Goal: Task Accomplishment & Management: Complete application form

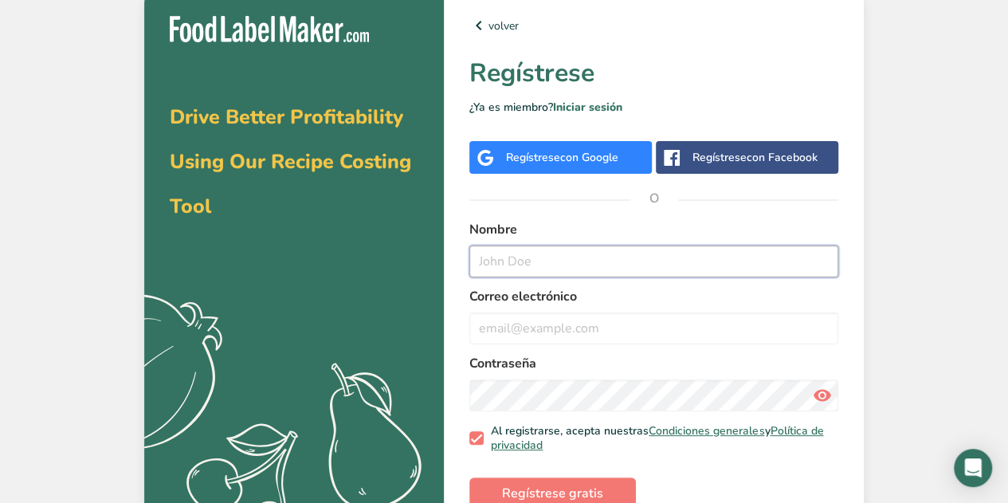
click at [527, 275] on input "text" at bounding box center [653, 261] width 369 height 32
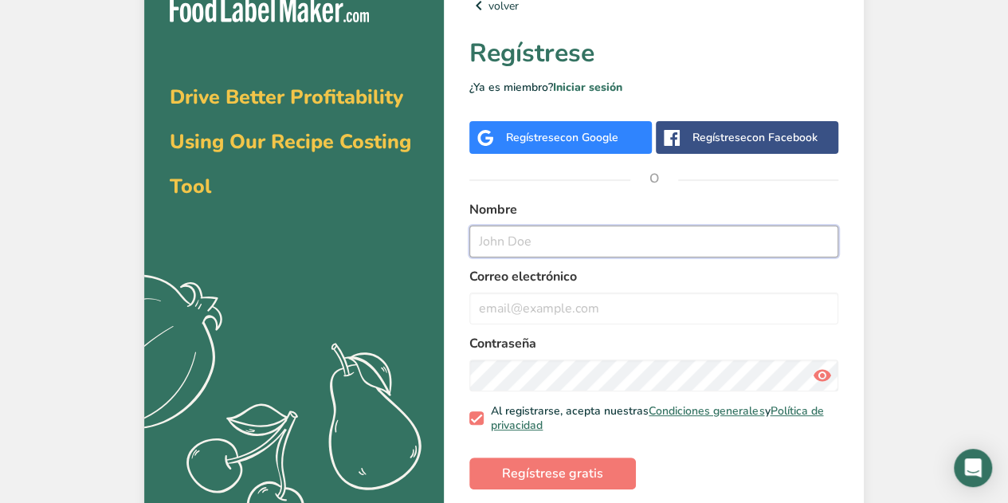
scroll to position [36, 0]
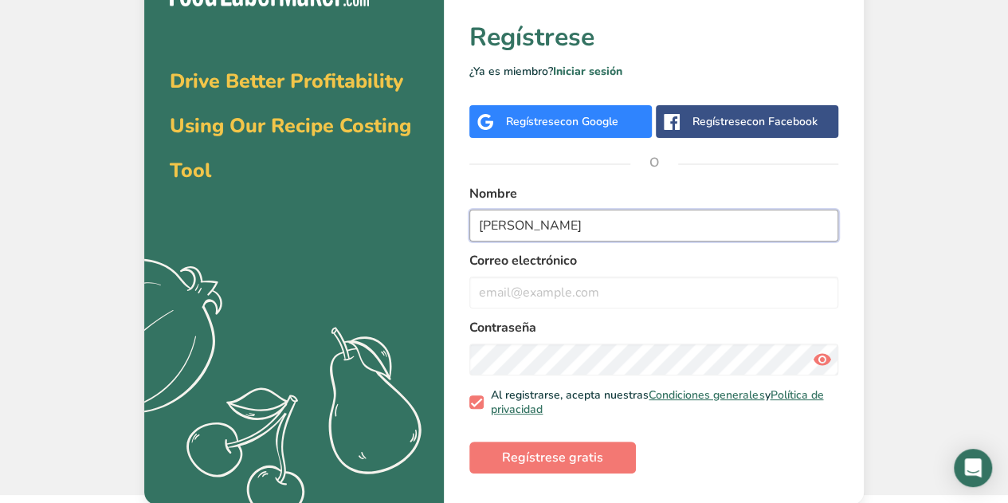
type input "[PERSON_NAME]"
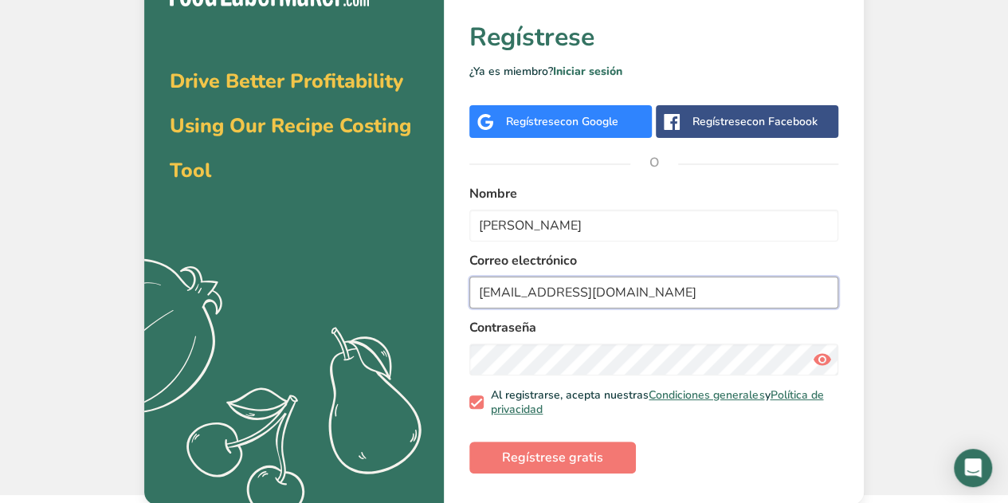
click at [518, 294] on input "[EMAIL_ADDRESS][DOMAIN_NAME]" at bounding box center [653, 292] width 369 height 32
type input "[PERSON_NAME][EMAIL_ADDRESS][DOMAIN_NAME]"
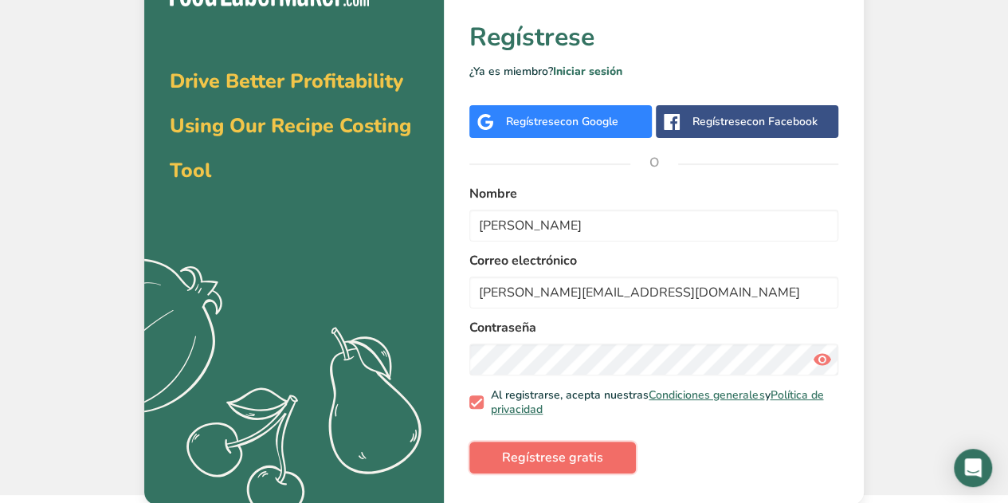
click at [541, 462] on span "Regístrese gratis" at bounding box center [552, 457] width 101 height 19
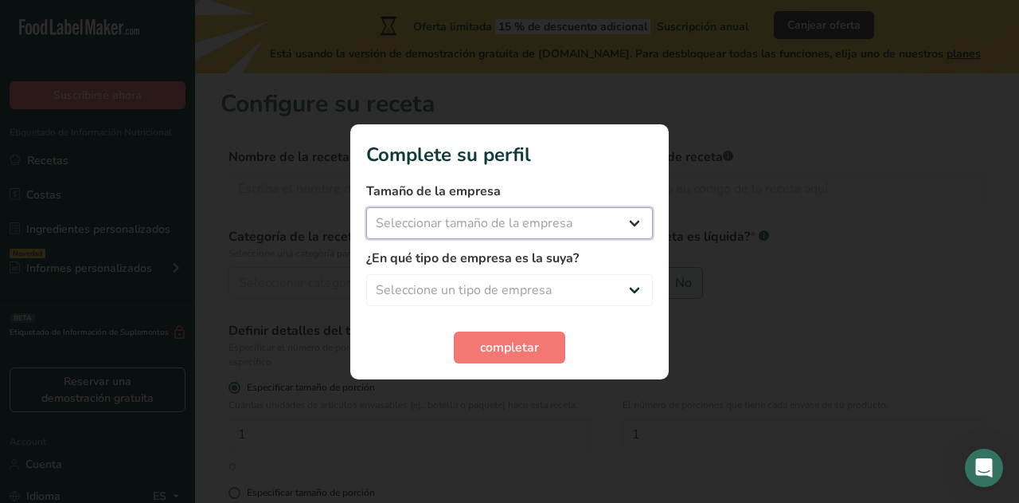
click at [536, 217] on select "Seleccionar tamaño de la empresa Menos de 10 empleados De 10 a 50 empleados De …" at bounding box center [509, 223] width 287 height 32
select select "1"
click at [366, 207] on select "Seleccionar tamaño de la empresa Menos de 10 empleados De 10 a 50 empleados De …" at bounding box center [509, 223] width 287 height 32
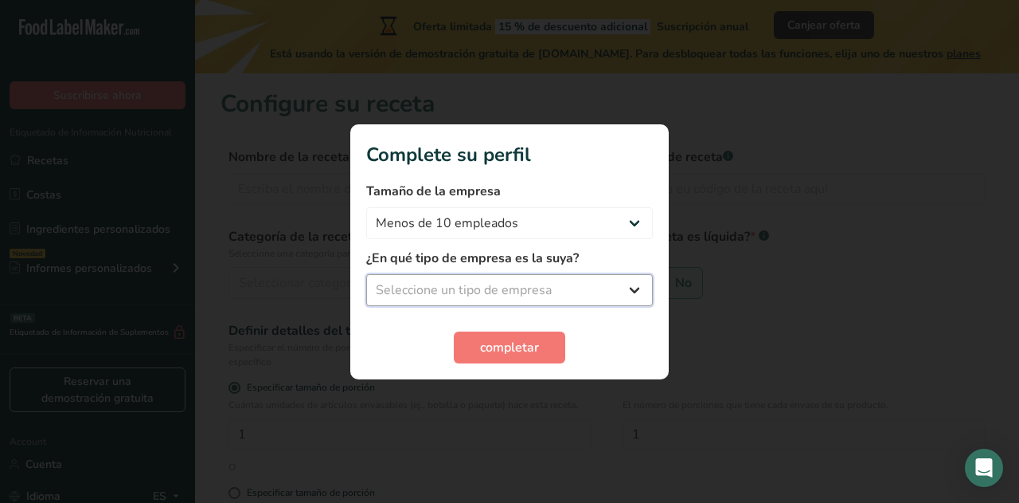
click at [500, 284] on select "Seleccione un tipo de empresa Fabricante de alimentos envasados Restaurante y c…" at bounding box center [509, 290] width 287 height 32
select select "8"
click at [366, 274] on select "Seleccione un tipo de empresa Fabricante de alimentos envasados Restaurante y c…" at bounding box center [509, 290] width 287 height 32
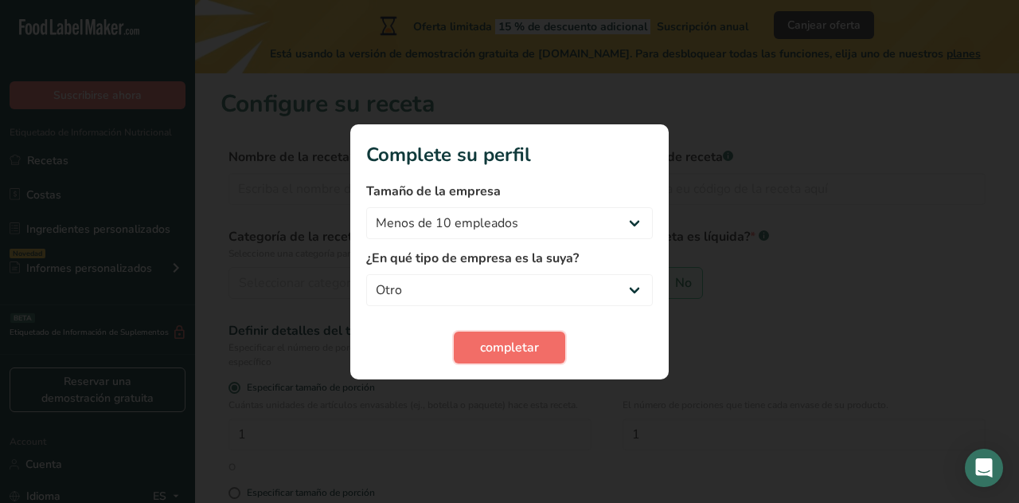
click at [467, 351] on button "completar" at bounding box center [510, 347] width 112 height 32
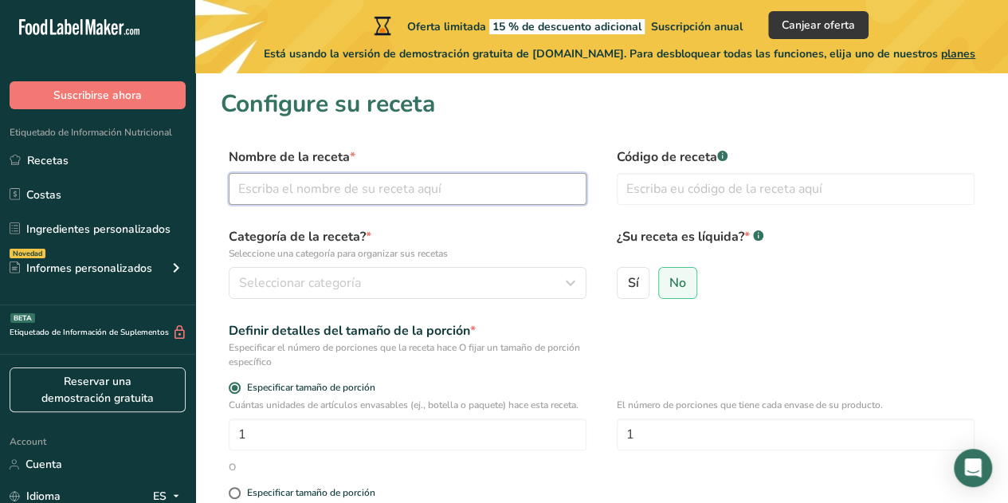
click at [354, 194] on input "text" at bounding box center [408, 189] width 358 height 32
type input "Arroz con pollo"
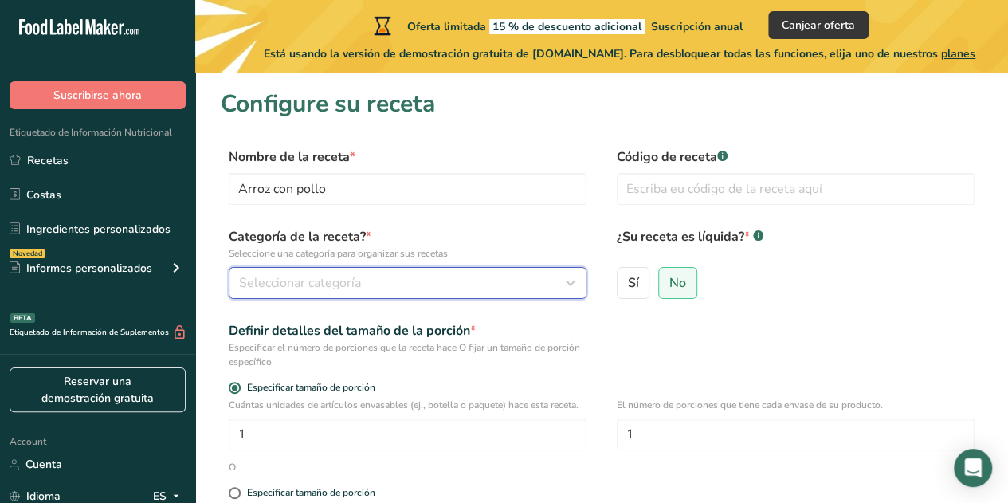
click at [494, 289] on div "Seleccionar categoría" at bounding box center [402, 282] width 327 height 19
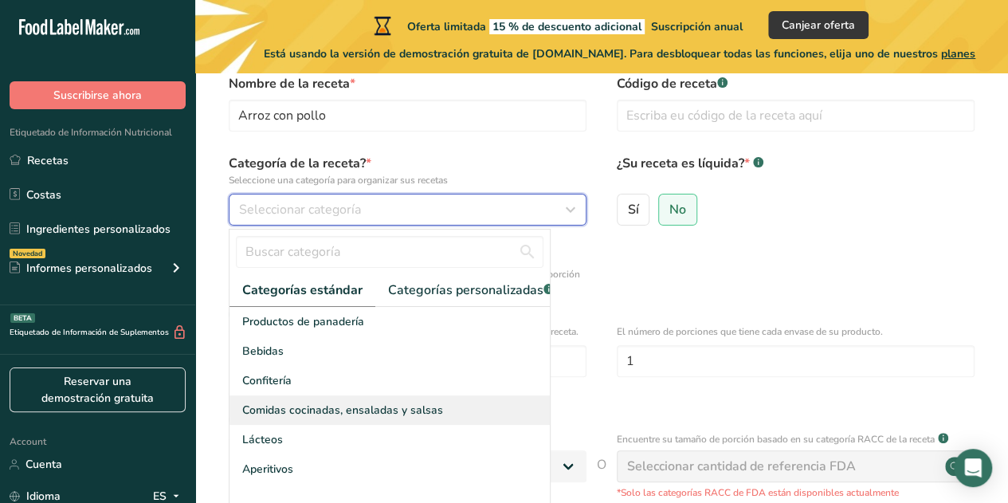
scroll to position [159, 0]
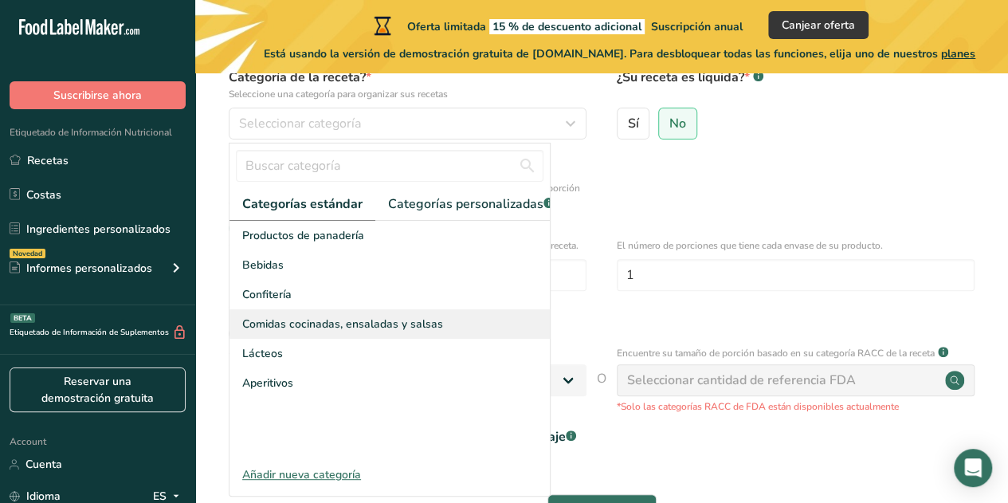
click at [321, 332] on span "Comidas cocinadas, ensaladas y salsas" at bounding box center [342, 323] width 201 height 17
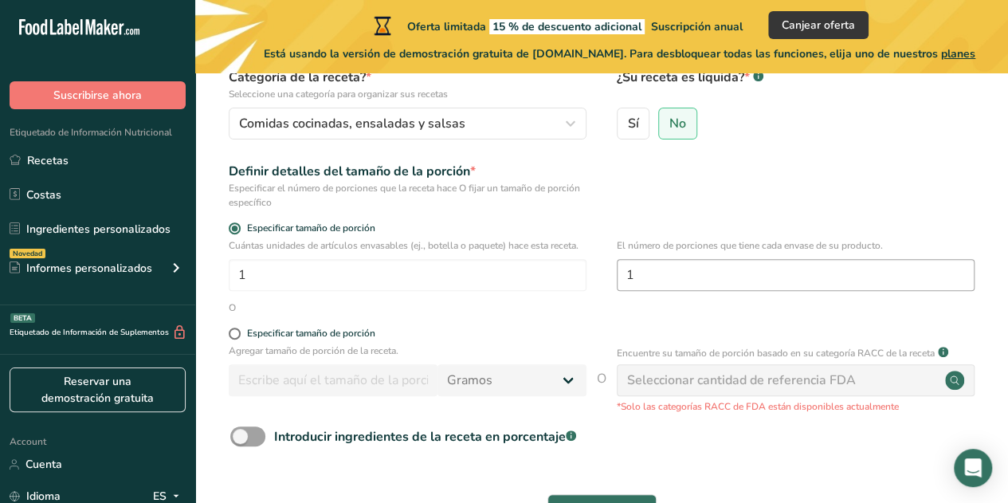
scroll to position [239, 0]
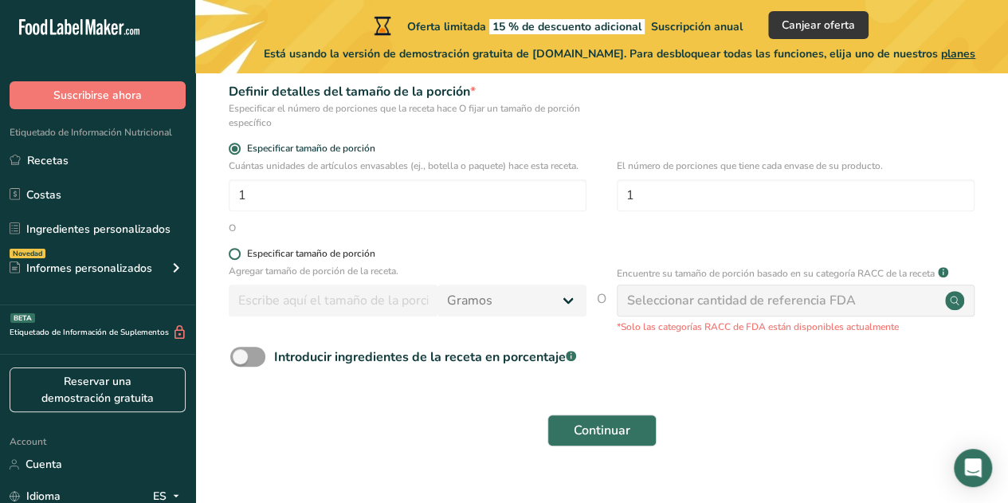
click at [245, 256] on span "Especificar tamaño de porción" at bounding box center [308, 254] width 135 height 12
click at [239, 256] on input "Especificar tamaño de porción" at bounding box center [234, 254] width 10 height 10
radio input "true"
radio input "false"
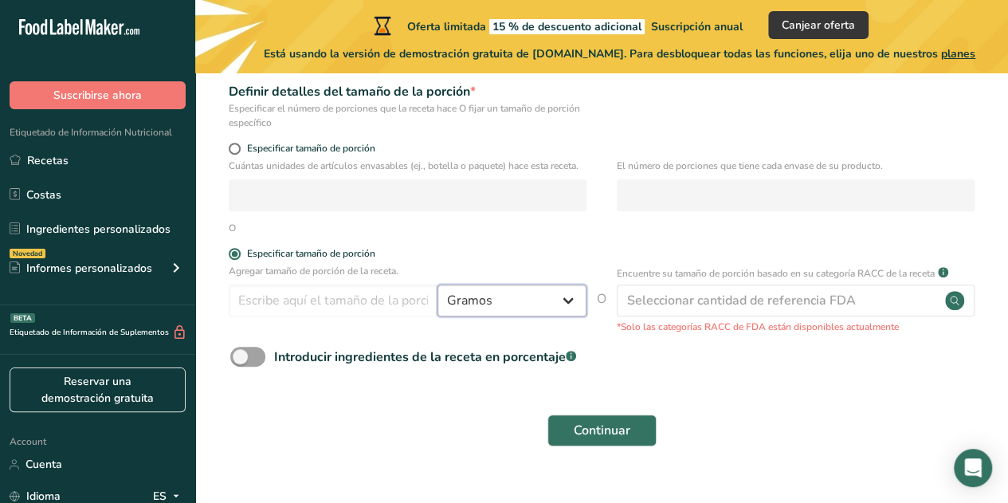
click at [484, 304] on select "Gramos kg mg mcg libras onza [GEOGRAPHIC_DATA] mL onza líquida [GEOGRAPHIC_DATA…" at bounding box center [511, 300] width 149 height 32
select select "21"
click at [437, 284] on select "Gramos kg mg mcg libras onza [GEOGRAPHIC_DATA] mL onza líquida [GEOGRAPHIC_DATA…" at bounding box center [511, 300] width 149 height 32
select select "22"
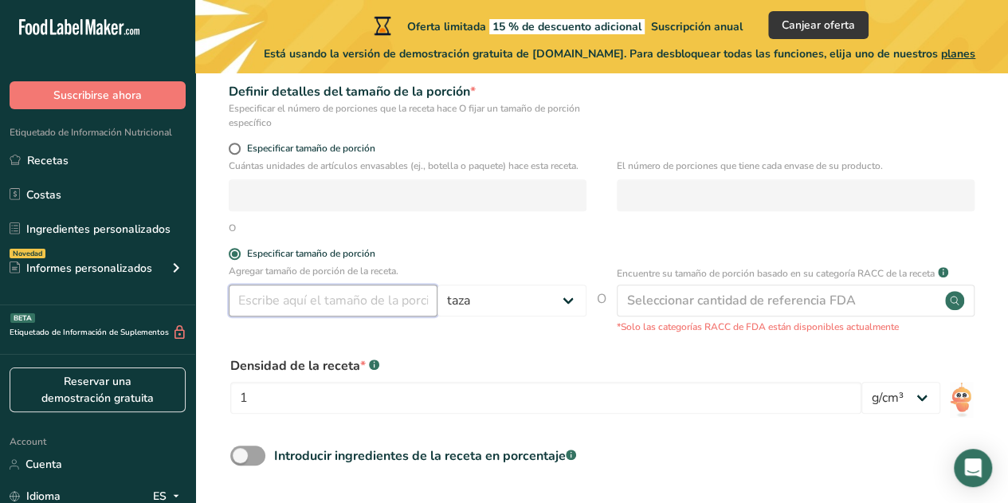
click at [390, 301] on input "number" at bounding box center [333, 300] width 209 height 32
type input "1"
click at [516, 360] on div "Densidad de la receta * .a-a{fill:#347362;}.b-a{fill:#fff;}" at bounding box center [545, 365] width 631 height 19
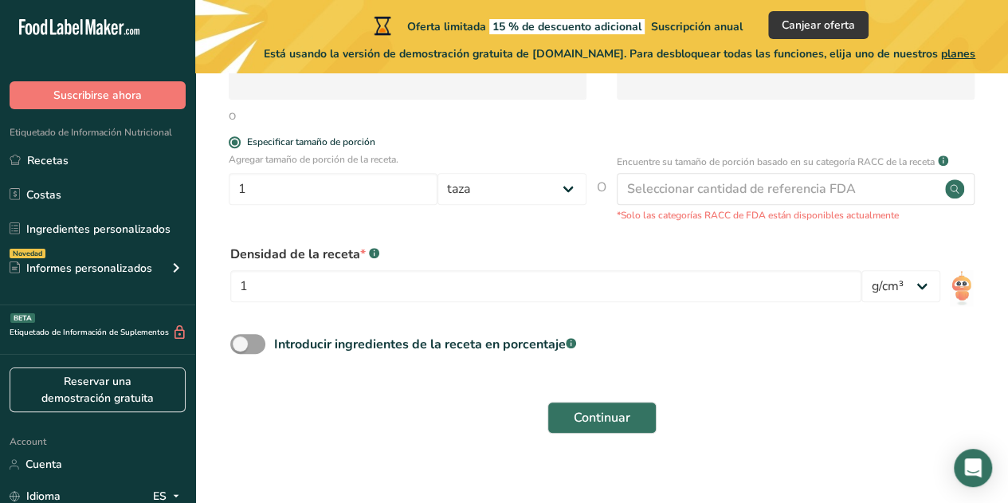
scroll to position [366, 0]
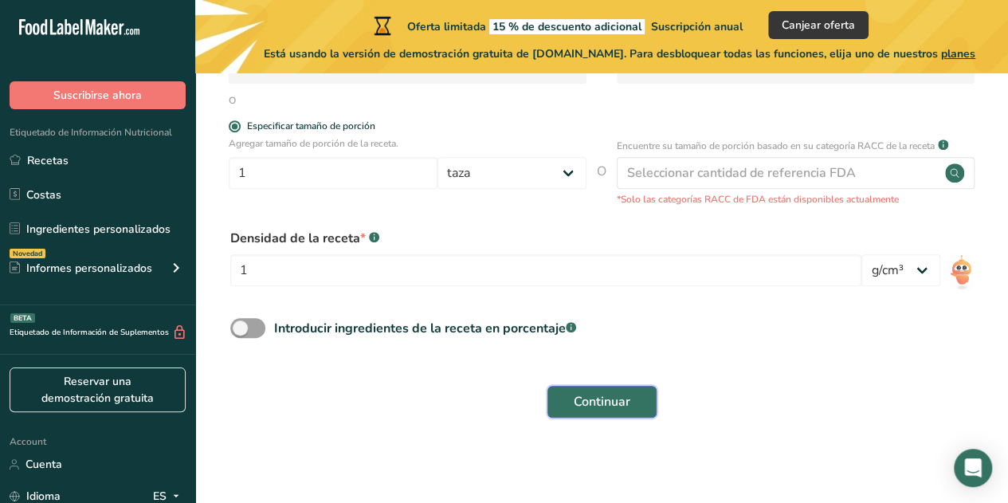
click at [599, 398] on span "Continuar" at bounding box center [601, 401] width 57 height 19
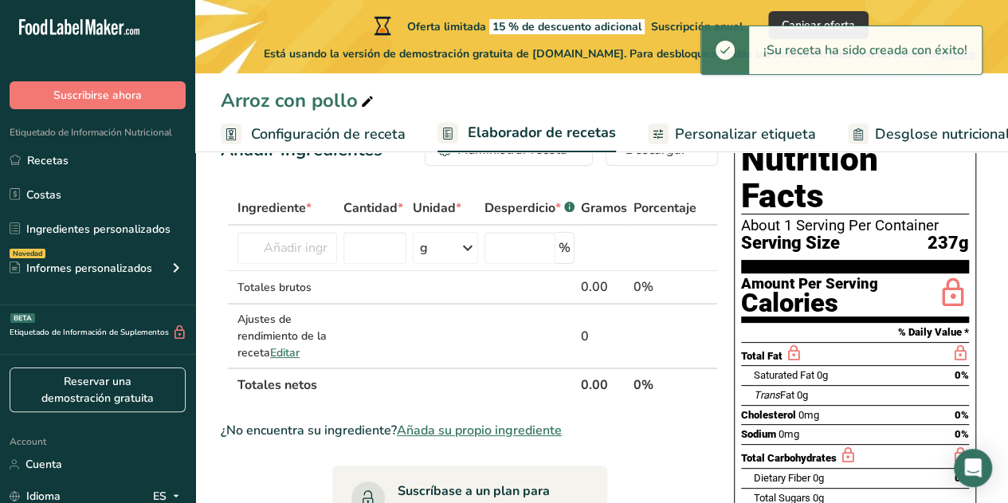
scroll to position [80, 0]
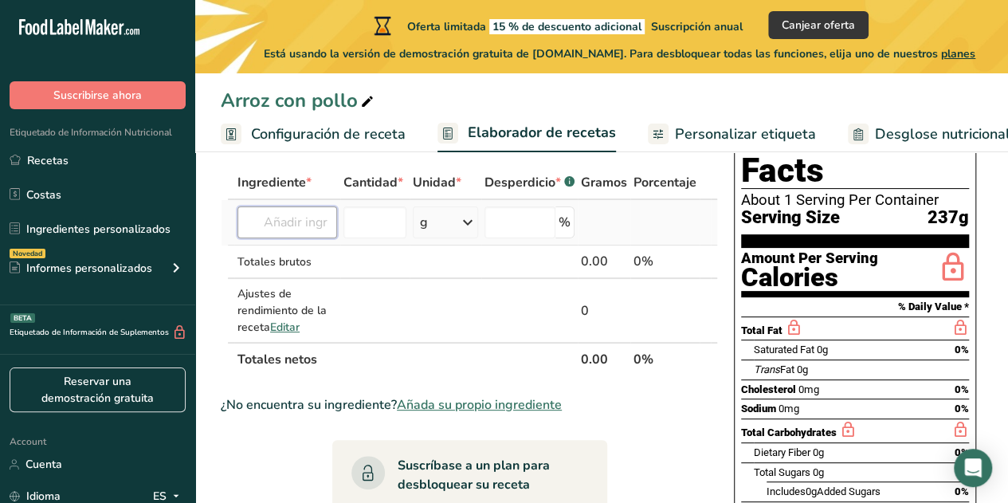
click at [304, 225] on input "text" at bounding box center [287, 222] width 100 height 32
click at [311, 223] on input "text" at bounding box center [287, 222] width 100 height 32
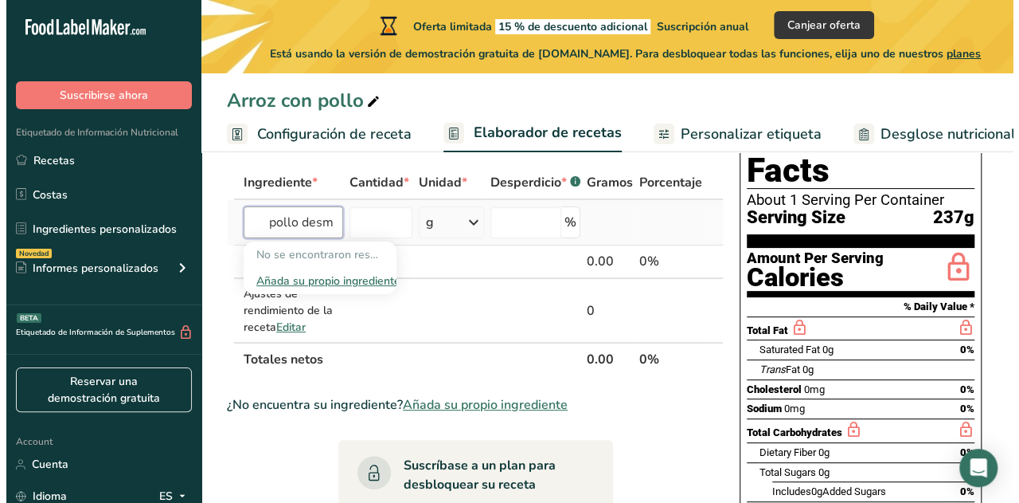
scroll to position [0, 0]
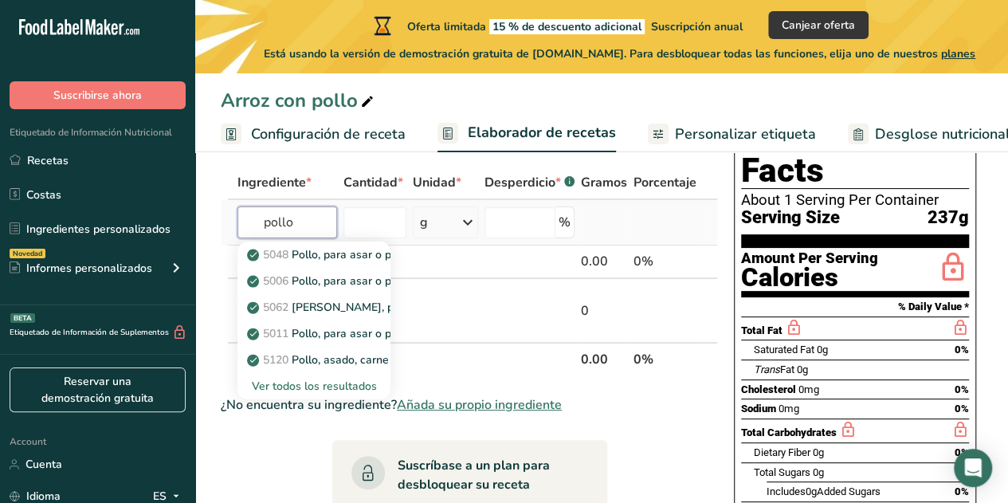
type input "pollo"
click at [320, 388] on div "Ver todos los resultados" at bounding box center [313, 386] width 127 height 17
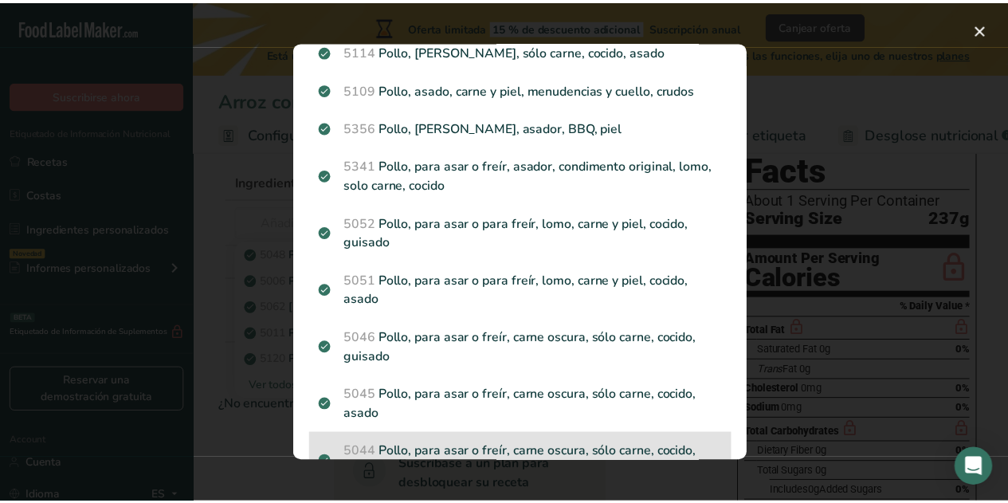
scroll to position [637, 0]
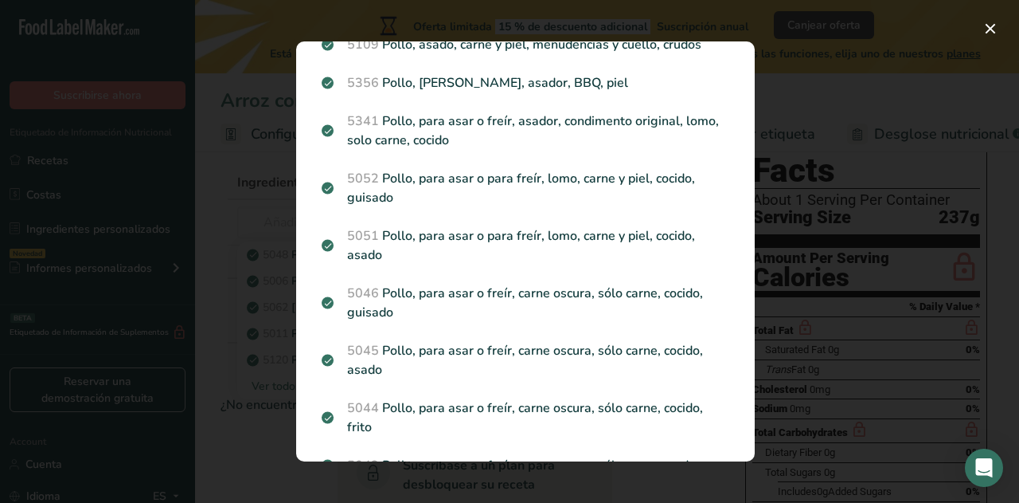
click at [249, 297] on div "Search results modal" at bounding box center [509, 251] width 1019 height 503
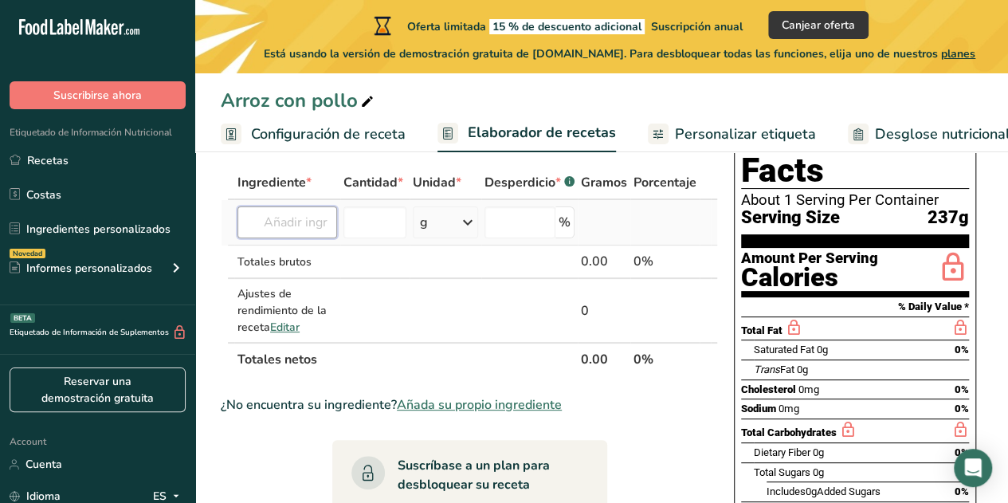
click at [303, 221] on input "text" at bounding box center [287, 222] width 100 height 32
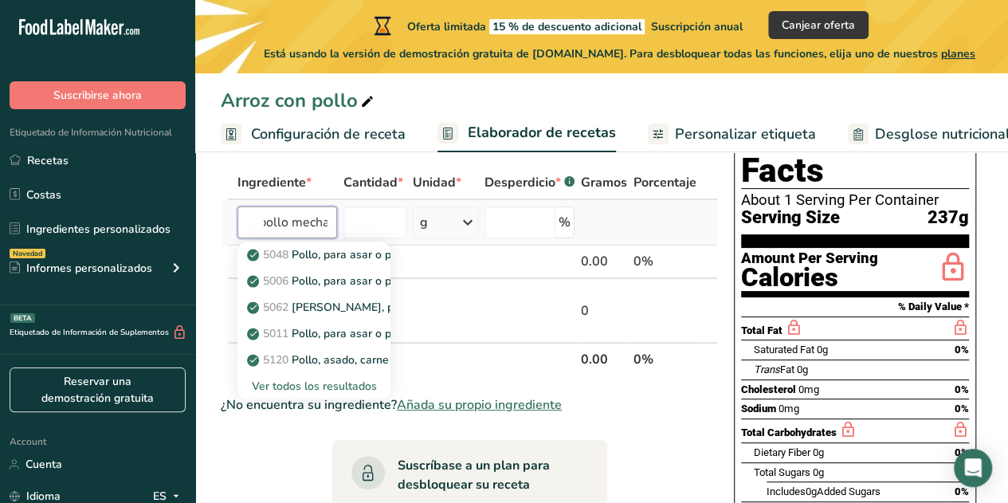
scroll to position [0, 19]
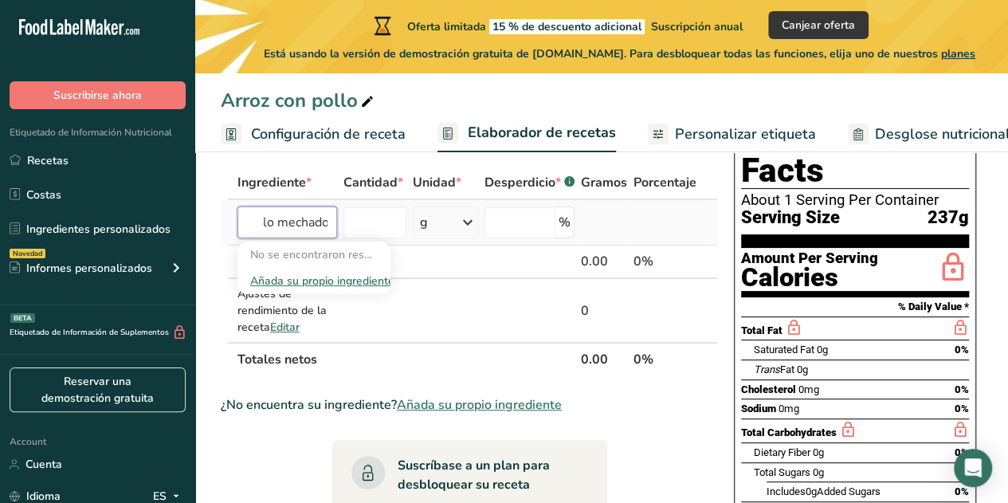
click at [316, 221] on input "pollo mechado" at bounding box center [287, 222] width 100 height 32
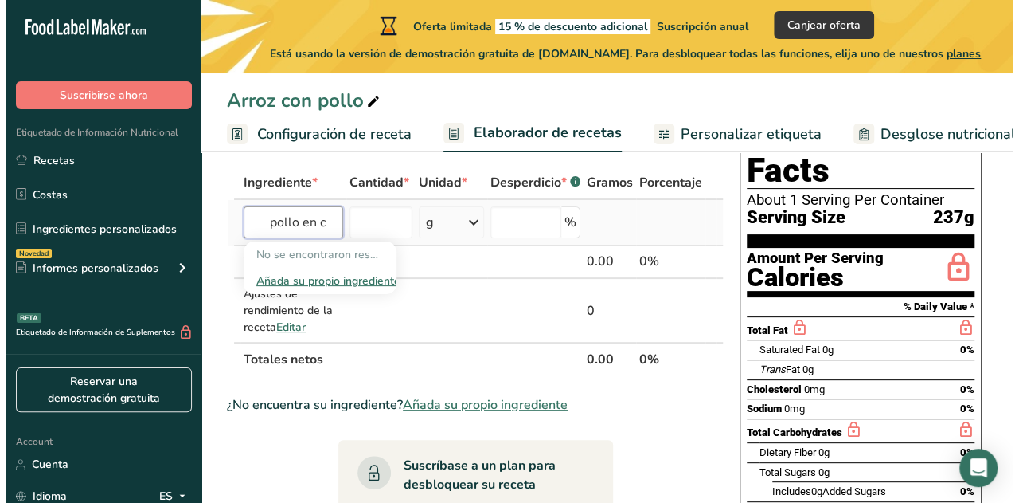
scroll to position [0, 0]
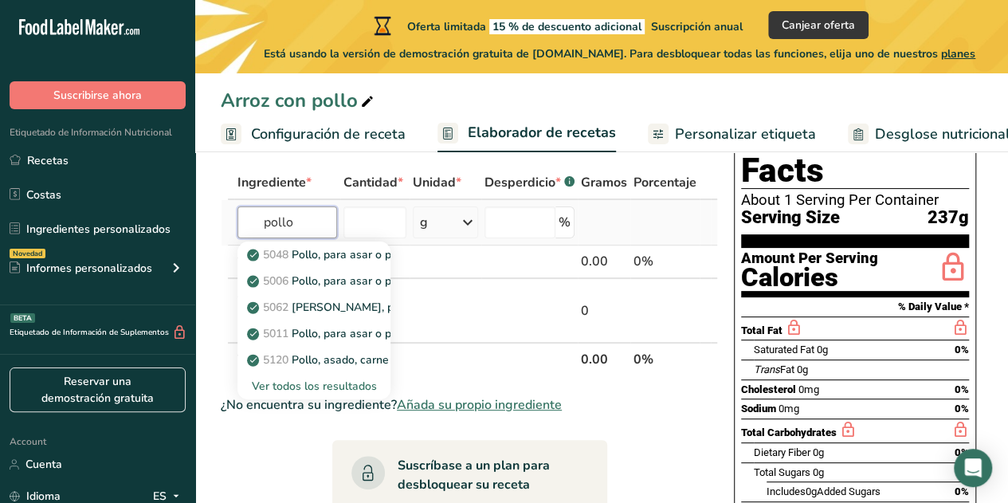
type input "pollo"
click at [336, 385] on div "Ver todos los resultados" at bounding box center [313, 386] width 127 height 17
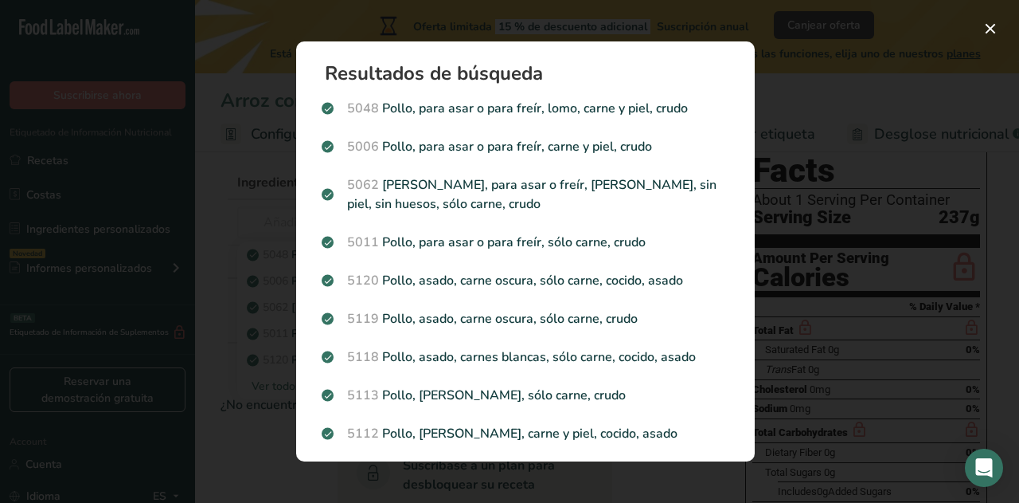
click at [259, 150] on div "Search results modal" at bounding box center [509, 251] width 1019 height 503
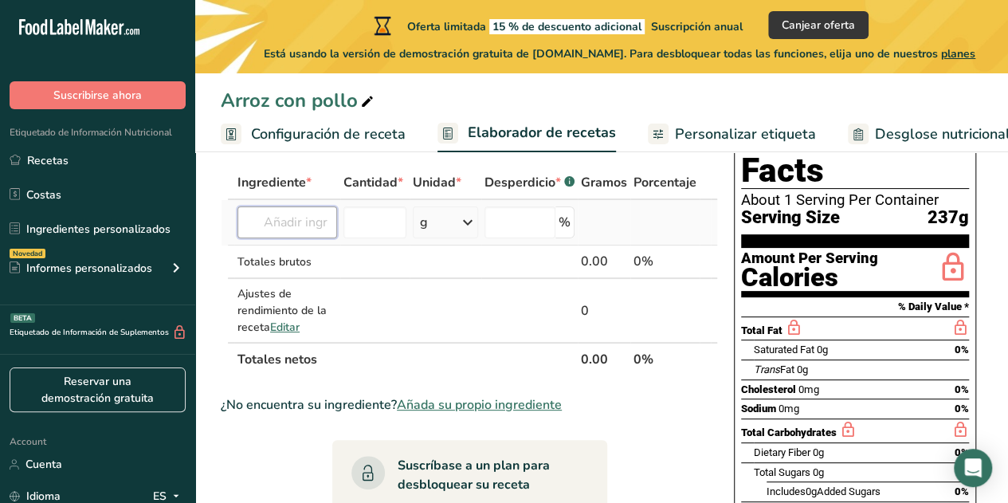
click at [298, 221] on input "text" at bounding box center [287, 222] width 100 height 32
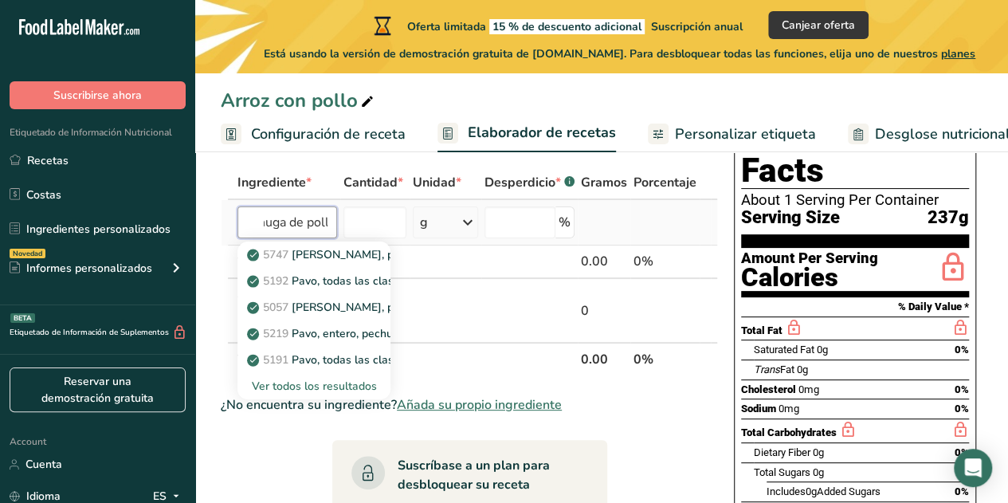
scroll to position [0, 33]
type input "pechuga de pollo"
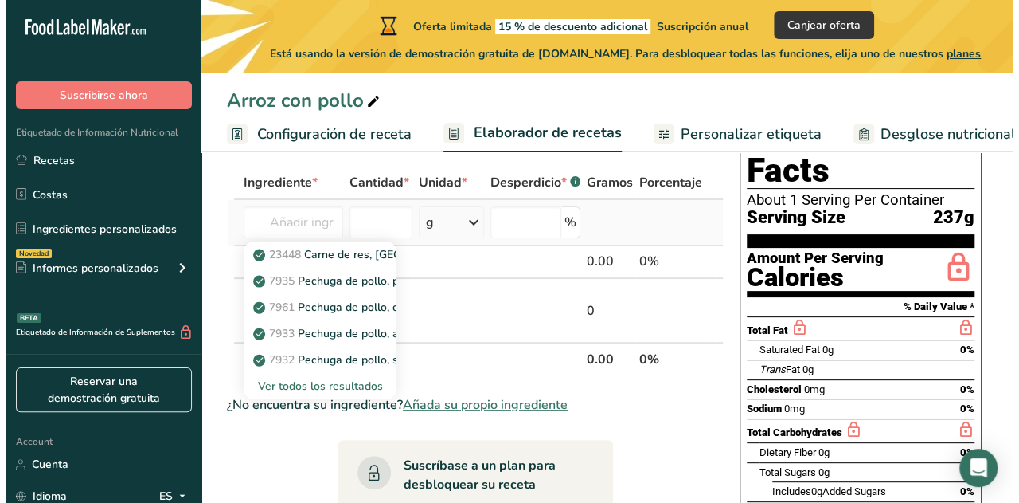
scroll to position [0, 0]
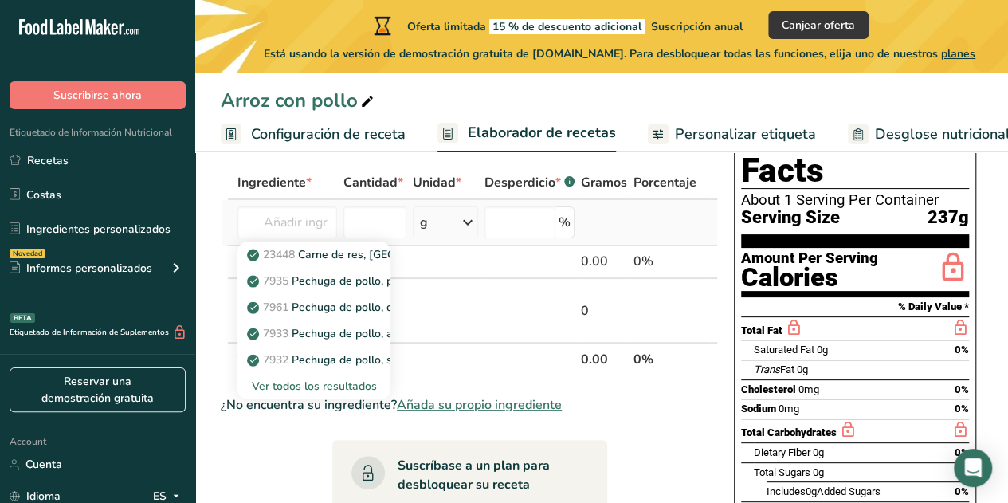
click at [323, 385] on div "Ver todos los resultados" at bounding box center [313, 386] width 127 height 17
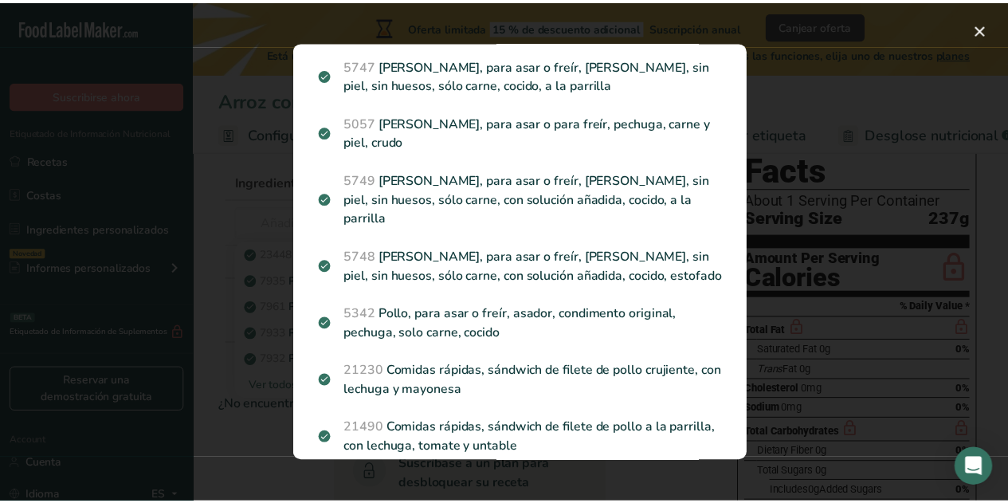
scroll to position [137, 0]
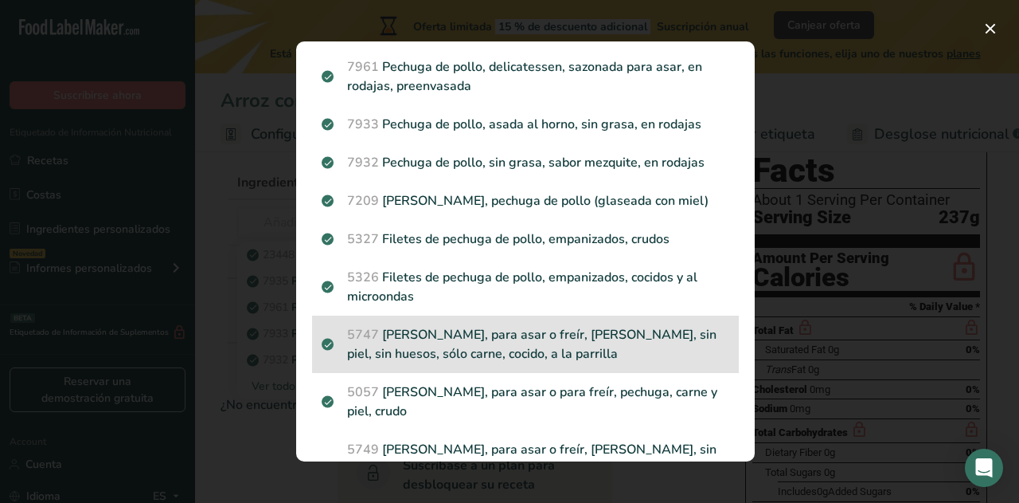
click at [543, 358] on p "5747 [PERSON_NAME], para asar o freír, pechuga, sin piel, sin huesos, sólo carn…" at bounding box center [526, 344] width 408 height 38
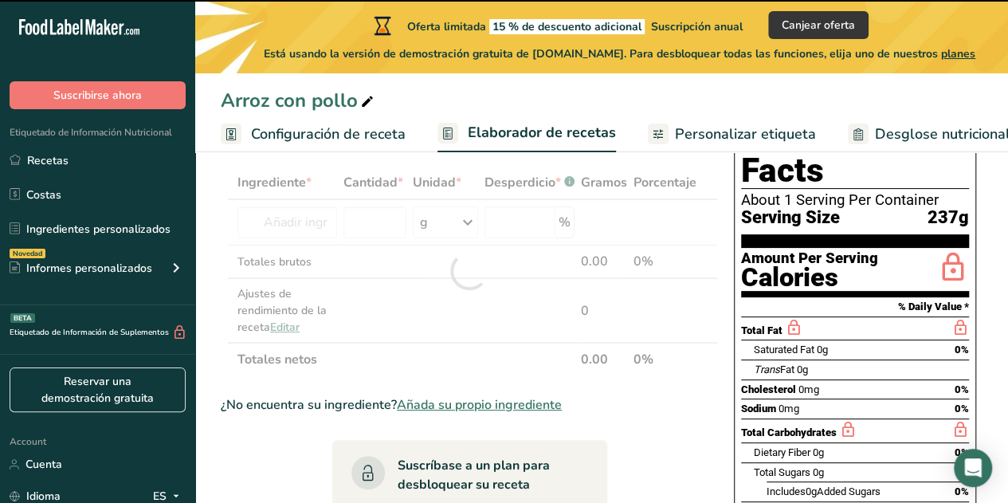
type input "0"
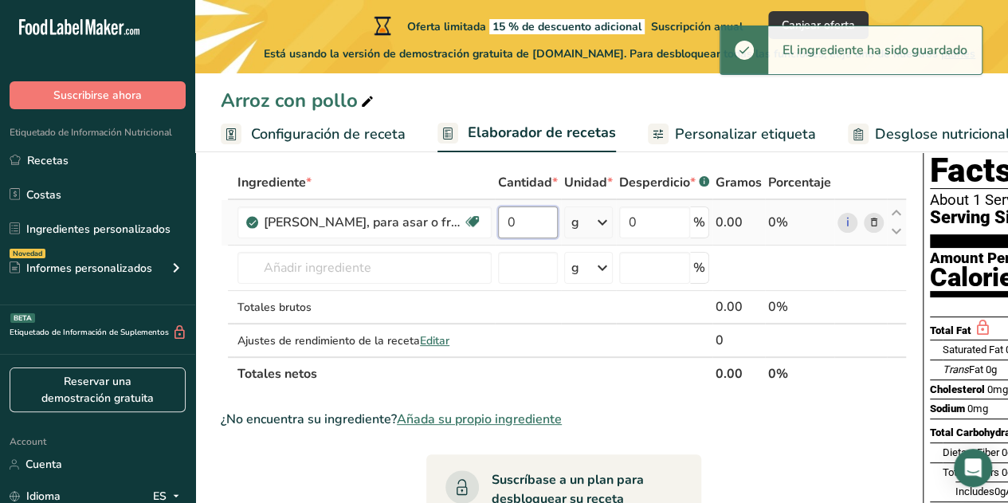
click at [534, 222] on input "0" at bounding box center [528, 222] width 60 height 32
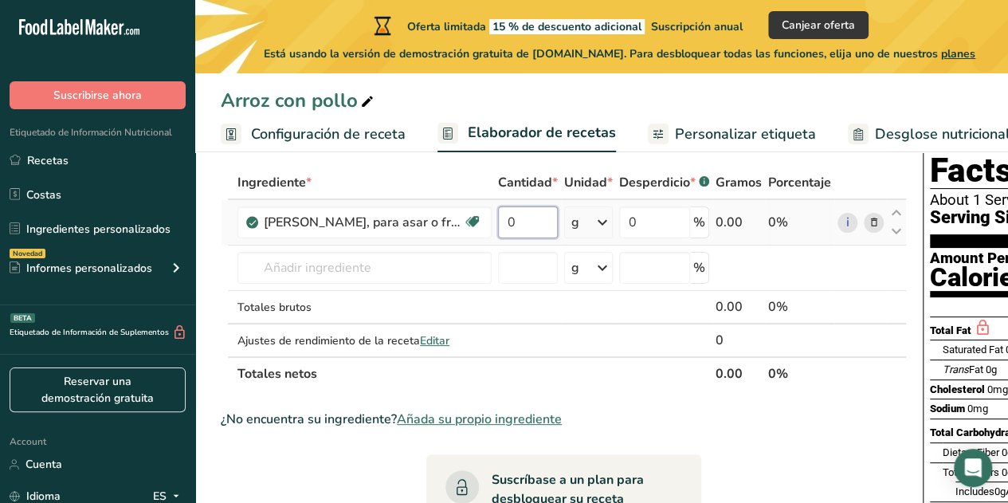
drag, startPoint x: 540, startPoint y: 221, endPoint x: 495, endPoint y: 220, distance: 44.6
click at [495, 220] on td "0" at bounding box center [528, 222] width 66 height 45
type input "200"
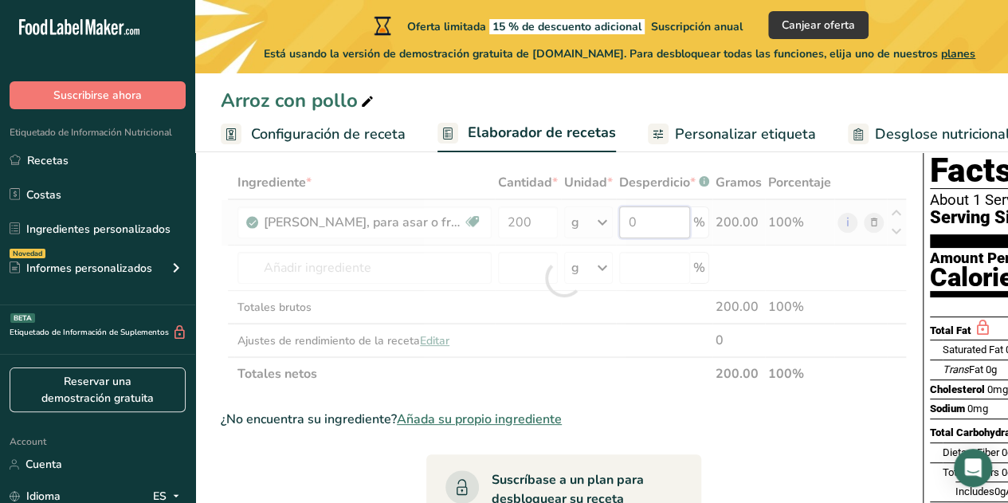
click at [653, 227] on div "Ingrediente * Cantidad * Unidad * Desperdicio * .a-a{fill:#347362;}.b-a{fill:#f…" at bounding box center [564, 278] width 686 height 225
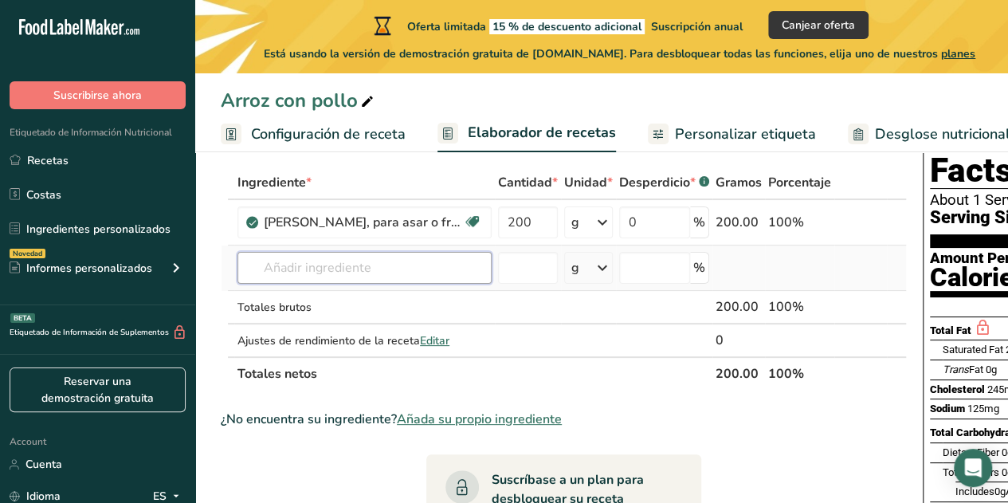
click at [371, 256] on div "Ingrediente * Cantidad * Unidad * Desperdicio * .a-a{fill:#347362;}.b-a{fill:#f…" at bounding box center [564, 278] width 686 height 225
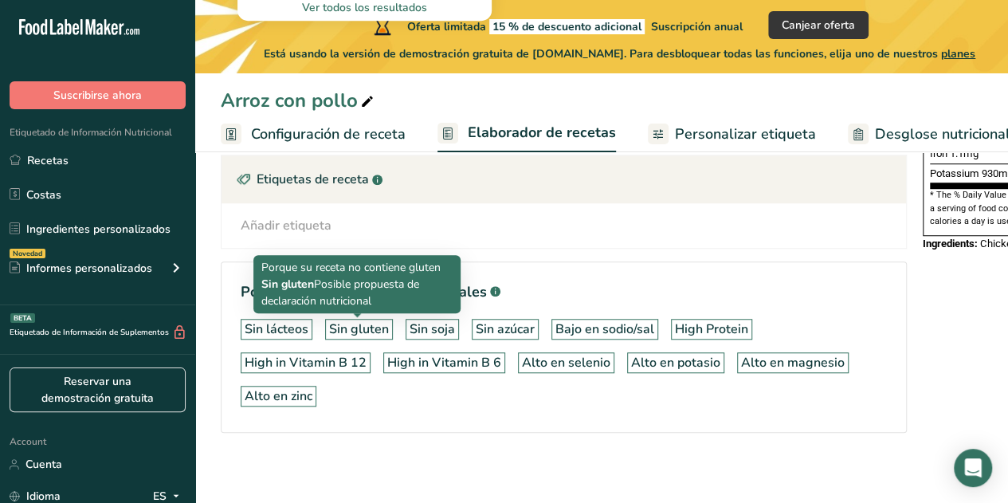
scroll to position [518, 0]
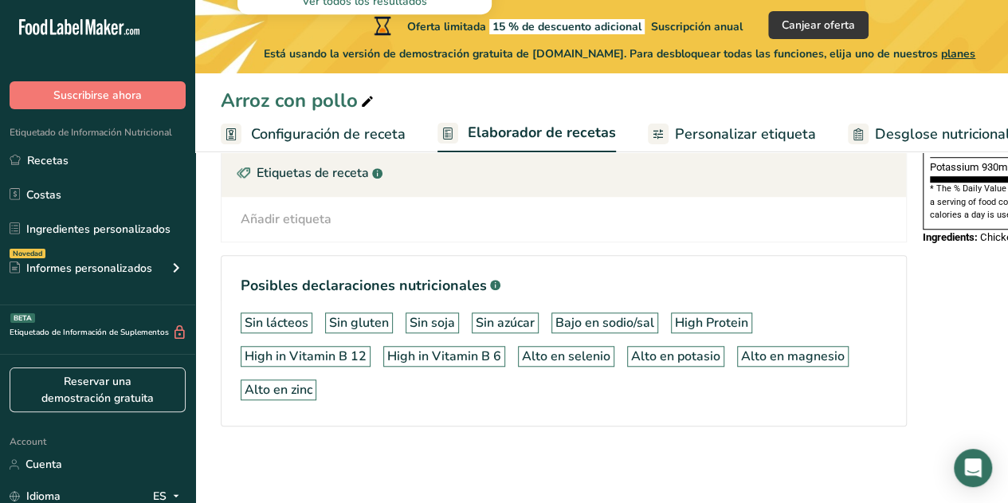
type input "arro"
click at [737, 135] on span "Personalizar etiqueta" at bounding box center [745, 134] width 141 height 22
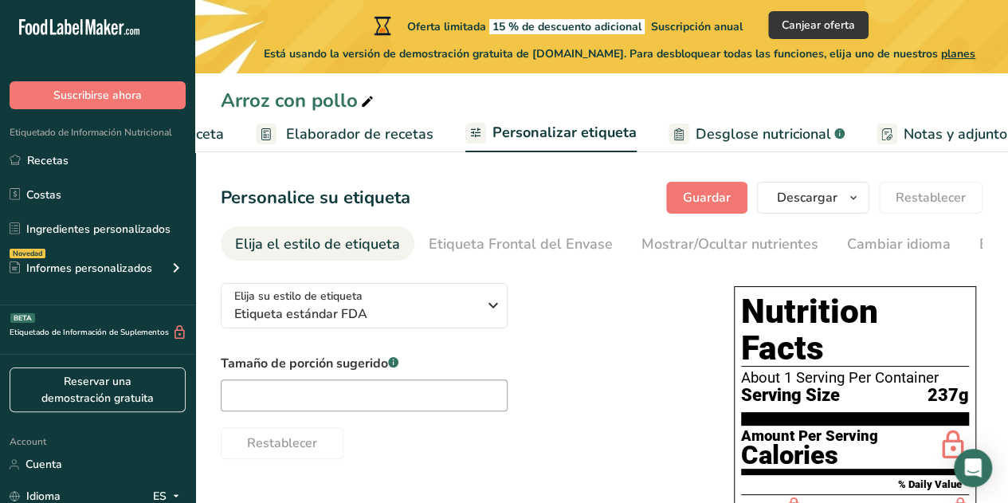
scroll to position [0, 395]
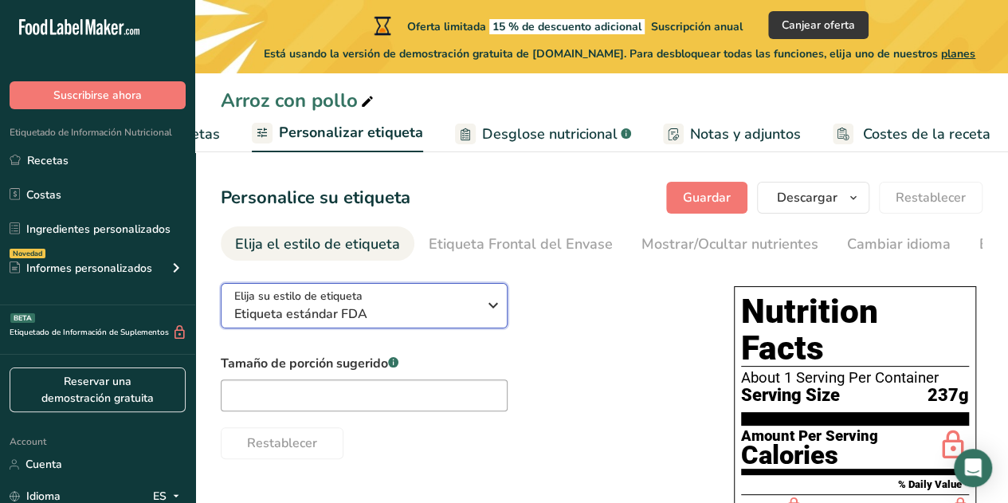
click at [438, 302] on div "Elija su estilo de etiqueta Etiqueta estándar FDA" at bounding box center [355, 306] width 243 height 36
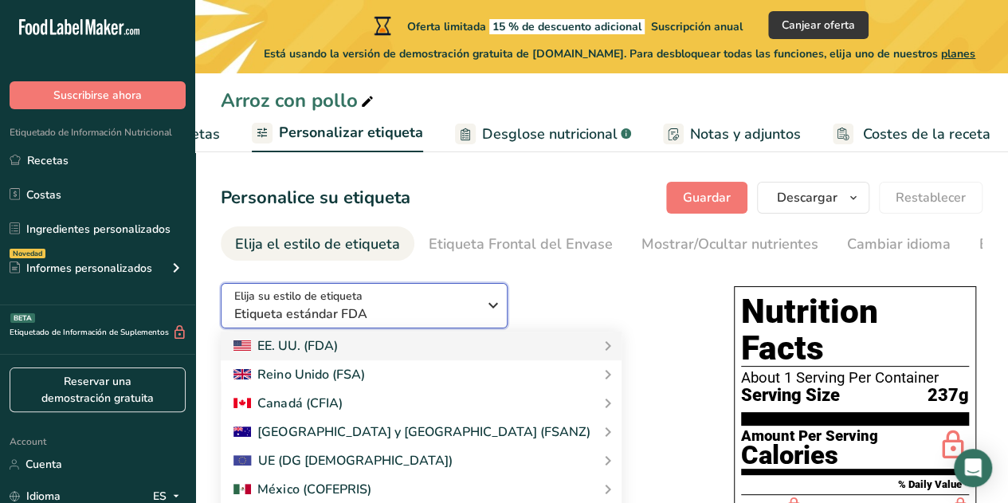
click at [438, 302] on div "Elija su estilo de etiqueta Etiqueta estándar FDA" at bounding box center [355, 306] width 243 height 36
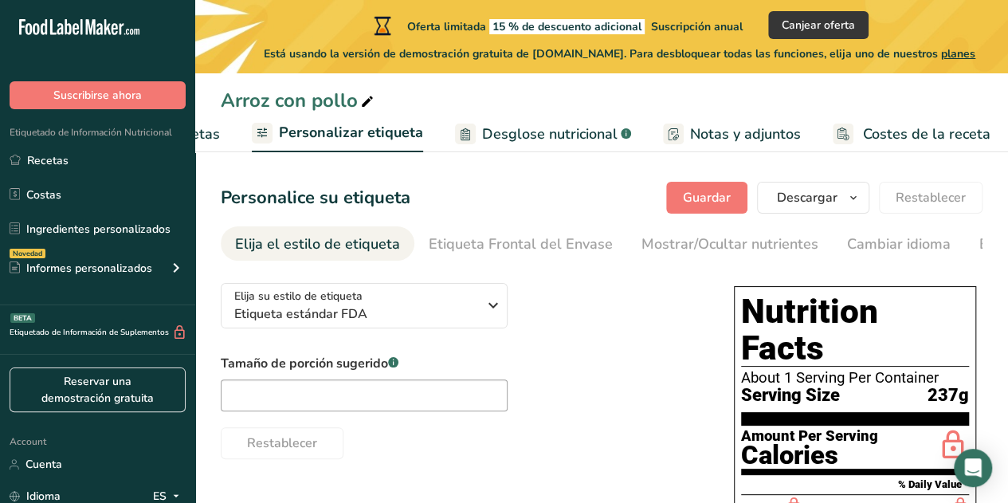
click at [650, 329] on div "Elija su estilo de etiqueta Etiqueta estándar FDA [GEOGRAPHIC_DATA]. (FDA) Etiq…" at bounding box center [461, 364] width 481 height 189
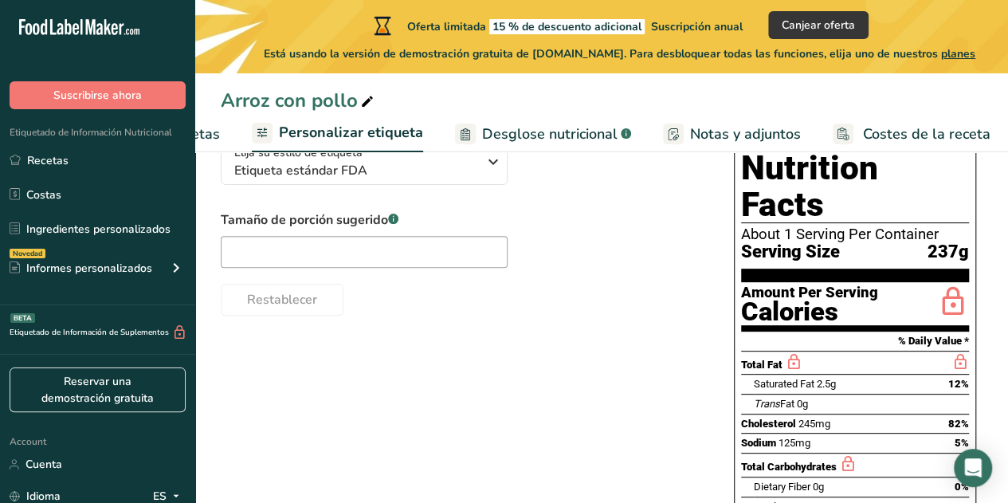
scroll to position [159, 0]
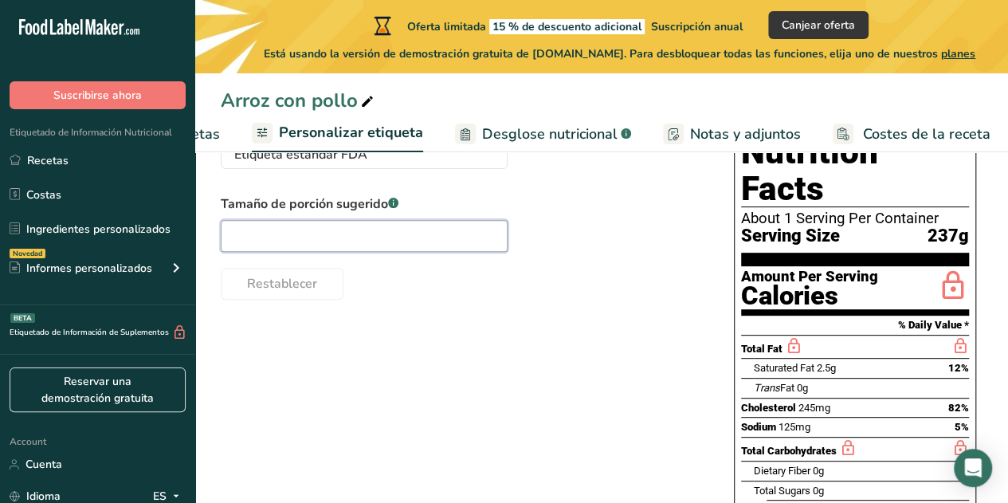
click at [464, 249] on input "text" at bounding box center [364, 236] width 287 height 32
type input "1"
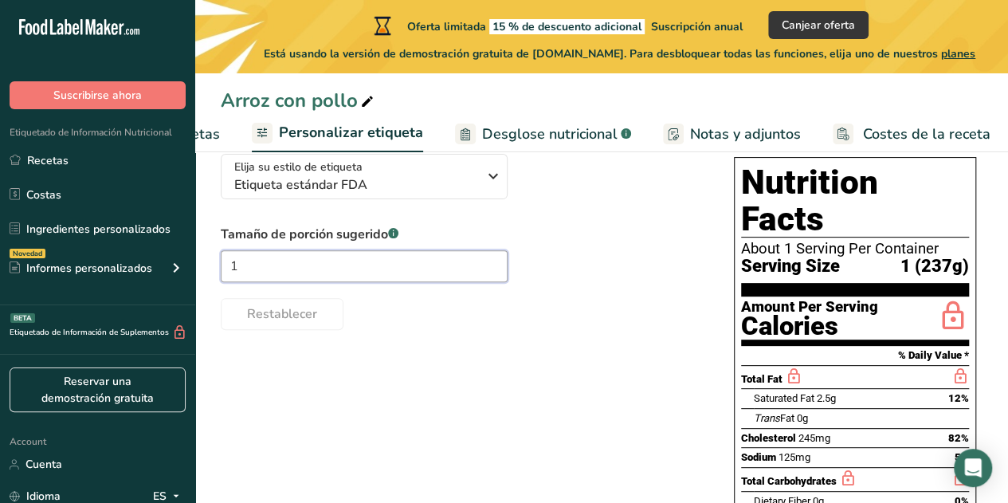
scroll to position [0, 0]
